Goal: Task Accomplishment & Management: Manage account settings

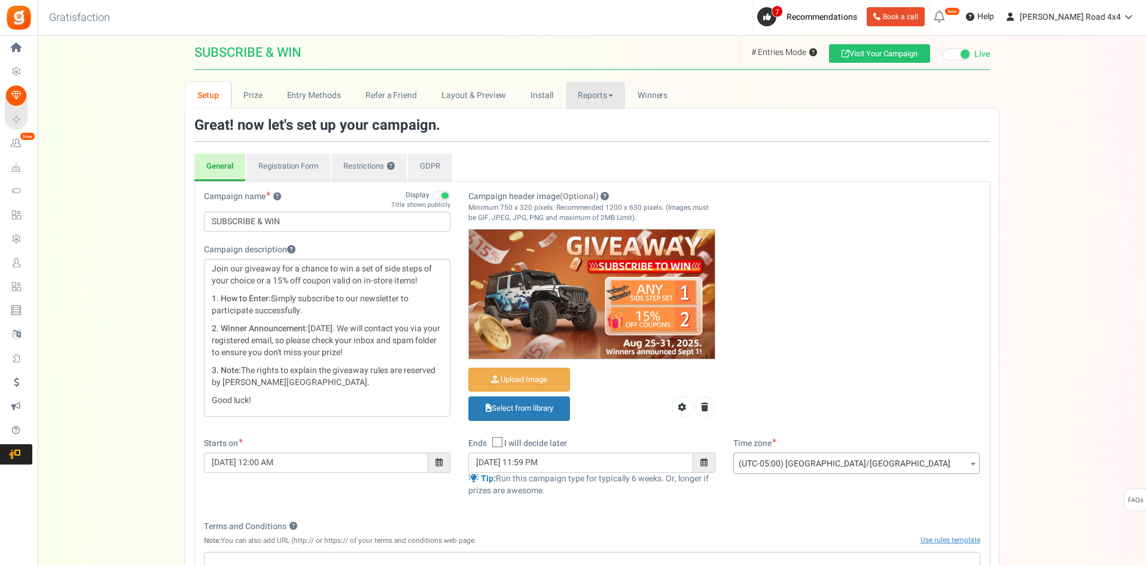
click at [618, 103] on link "Reports" at bounding box center [596, 95] width 60 height 27
click at [593, 139] on link "Users" at bounding box center [614, 138] width 96 height 17
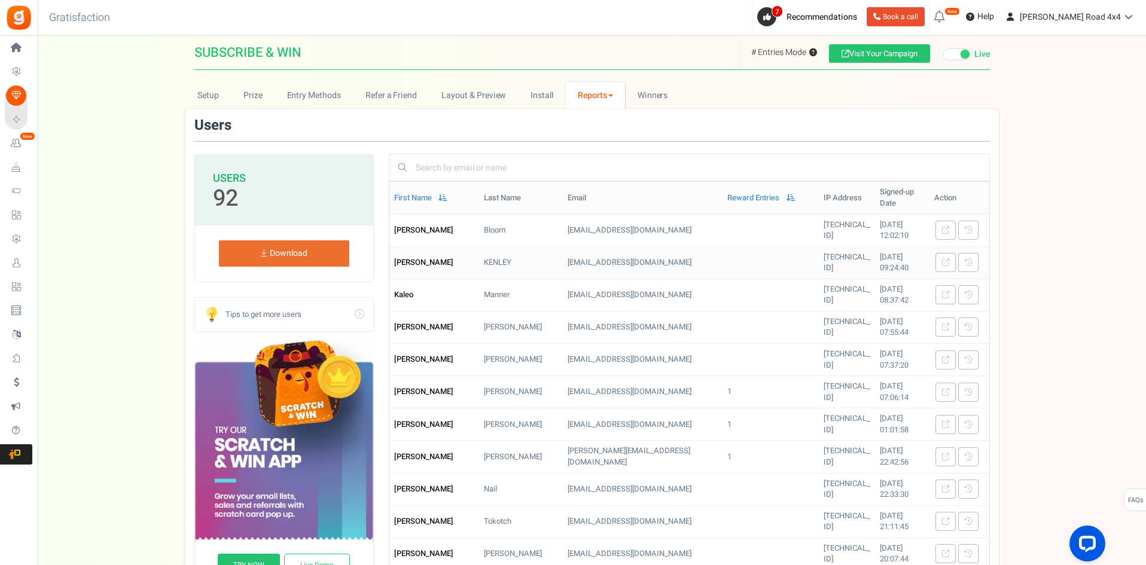
click at [659, 246] on td "[EMAIL_ADDRESS][DOMAIN_NAME]" at bounding box center [643, 262] width 160 height 32
click at [575, 163] on input "text" at bounding box center [696, 167] width 567 height 20
paste input "[EMAIL_ADDRESS][DOMAIN_NAME]"
click at [449, 194] on link "A B - [EMAIL_ADDRESS][DOMAIN_NAME]" at bounding box center [500, 200] width 151 height 13
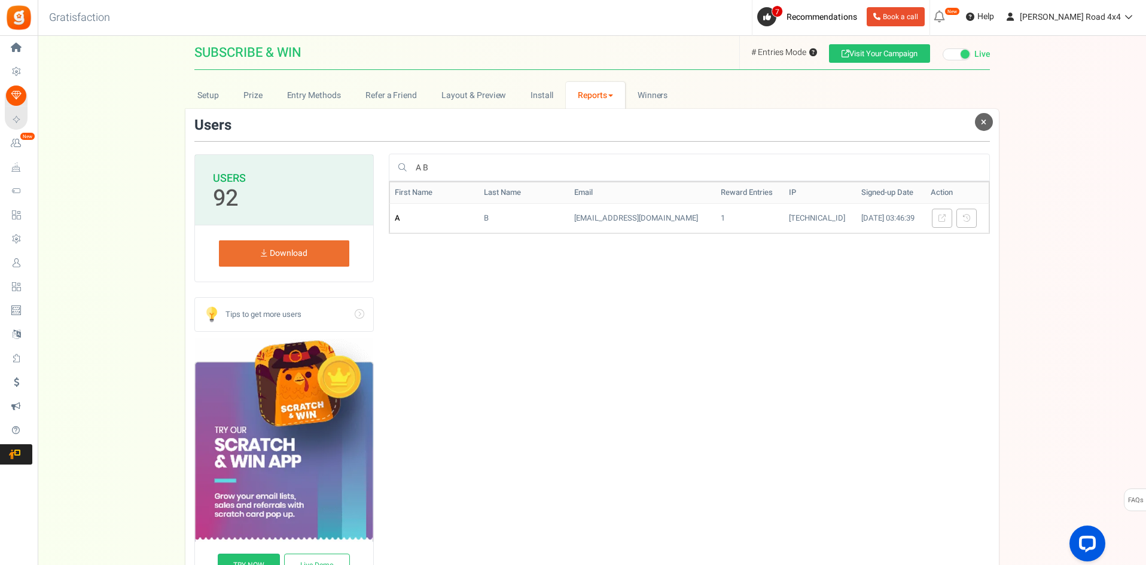
type input "A B"
click at [618, 97] on link "Reports" at bounding box center [596, 95] width 60 height 27
click at [612, 156] on link "Entries" at bounding box center [614, 155] width 96 height 17
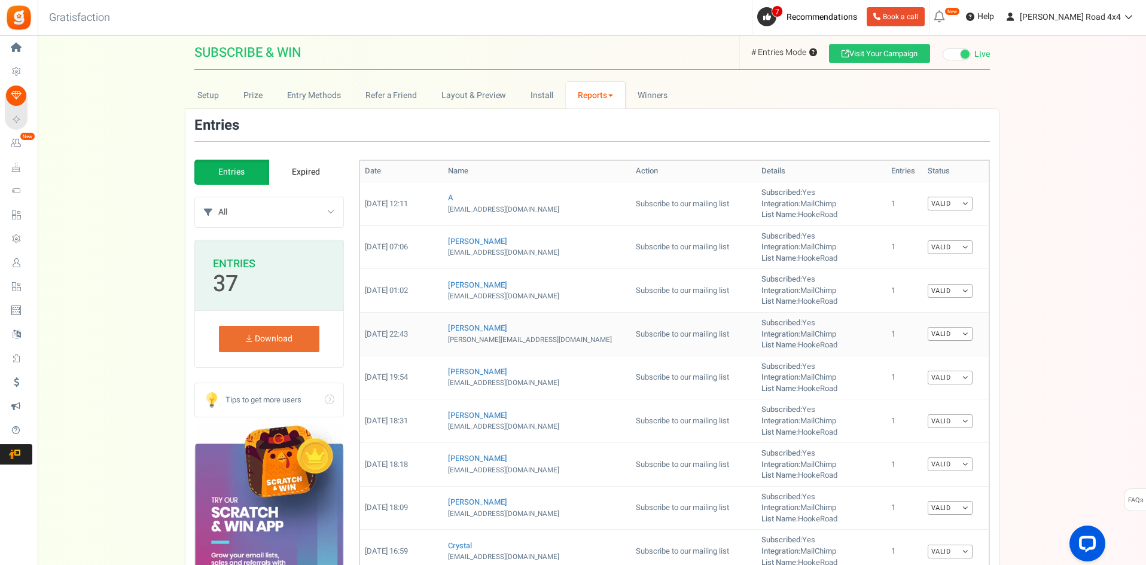
click at [761, 340] on b "List Name:" at bounding box center [779, 344] width 36 height 11
click at [773, 205] on td "Subscribed: Yes Integration: MailChimp List Name: HookeRoad" at bounding box center [821, 204] width 130 height 44
click at [789, 217] on td "Subscribed: Yes Integration: MailChimp List Name: HookeRoad" at bounding box center [821, 204] width 130 height 44
click at [950, 203] on link "Valid" at bounding box center [949, 204] width 45 height 14
click at [887, 239] on link "Invalid" at bounding box center [925, 242] width 96 height 17
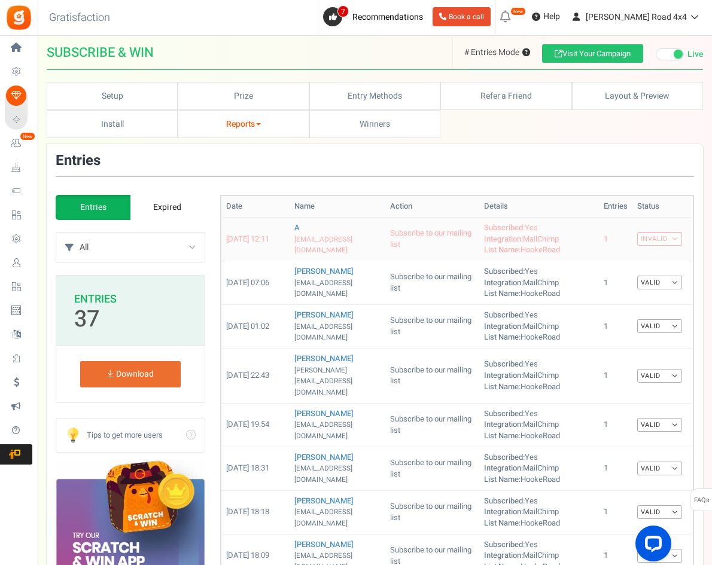
click at [653, 238] on link "Invalid" at bounding box center [659, 239] width 45 height 14
click at [635, 257] on link "Valid" at bounding box center [634, 260] width 96 height 17
click at [545, 342] on td "Subscribed: Yes Integration: MailChimp List Name: HookeRoad" at bounding box center [539, 326] width 120 height 44
click at [495, 248] on b "List Name:" at bounding box center [502, 249] width 36 height 11
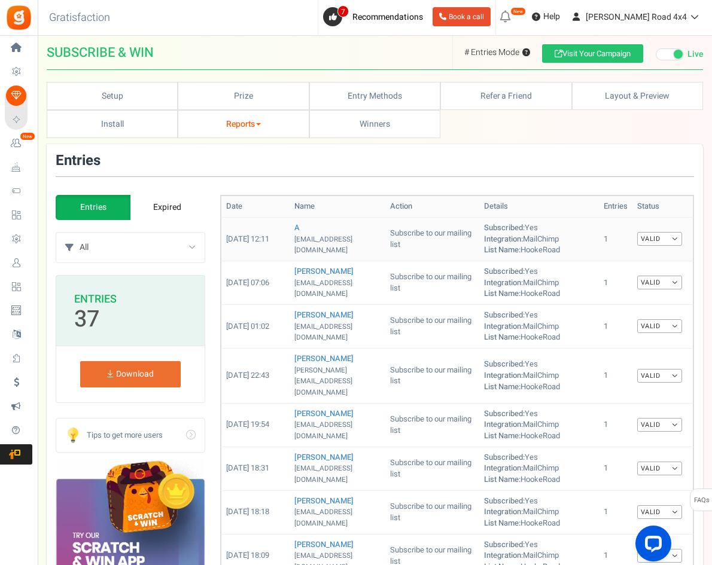
click at [567, 247] on td "Subscribed: Yes Integration: MailChimp List Name: HookeRoad" at bounding box center [539, 239] width 120 height 44
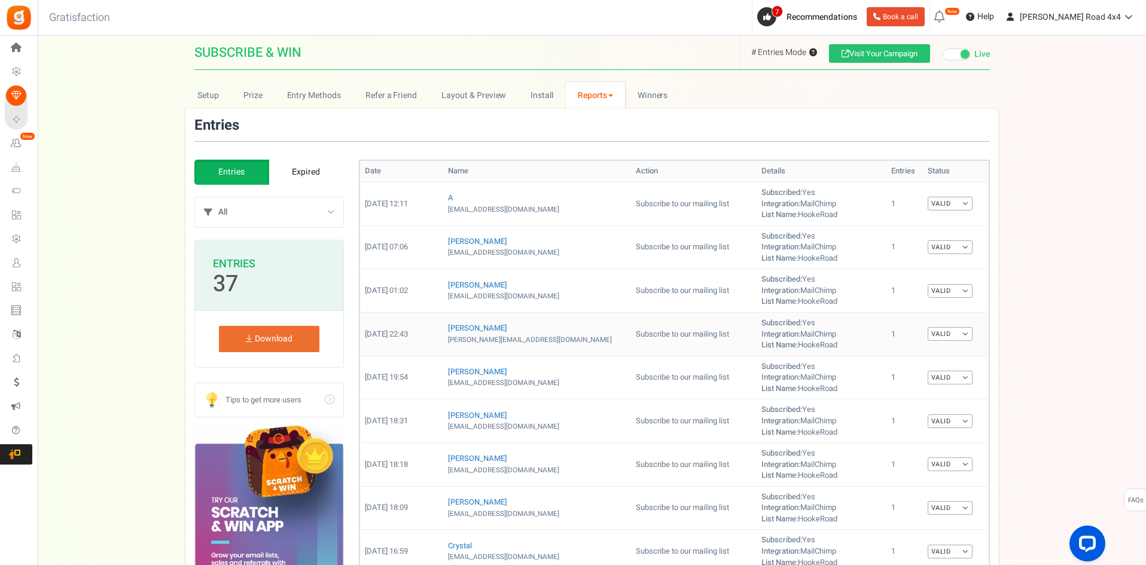
click at [761, 332] on b "Integration:" at bounding box center [780, 333] width 39 height 11
